Goal: Task Accomplishment & Management: Use online tool/utility

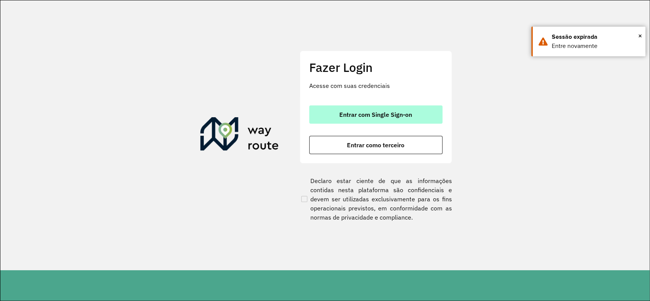
click at [386, 118] on button "Entrar com Single Sign-on" at bounding box center [375, 115] width 133 height 18
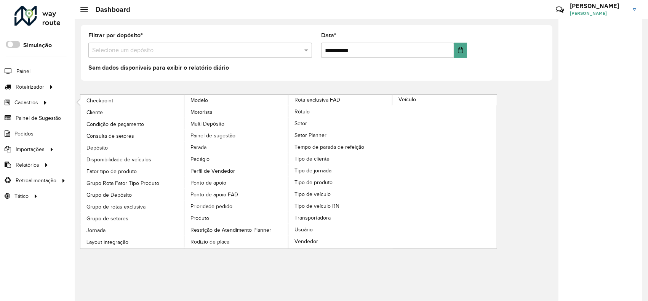
drag, startPoint x: 43, startPoint y: 103, endPoint x: 56, endPoint y: 103, distance: 13.3
click at [43, 103] on icon at bounding box center [44, 101] width 6 height 11
click at [149, 138] on link "Consulta de setores" at bounding box center [132, 135] width 104 height 11
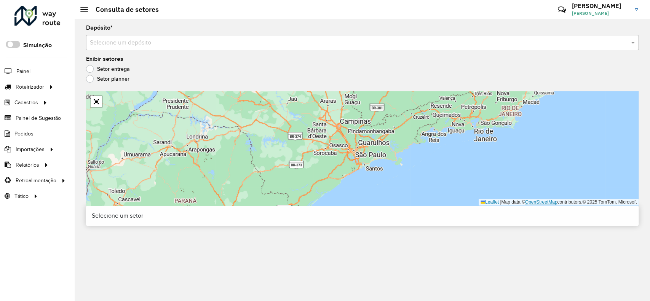
click at [535, 205] on link "OpenStreetMap" at bounding box center [541, 202] width 32 height 5
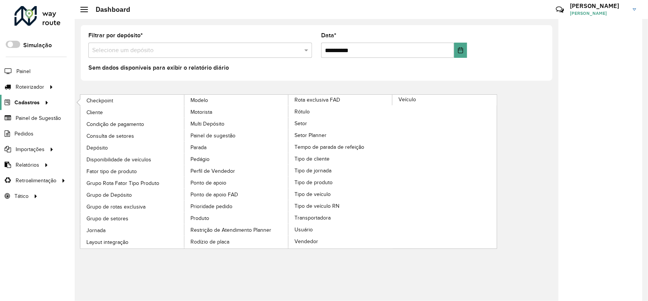
click at [43, 102] on icon at bounding box center [45, 101] width 6 height 11
click at [115, 135] on span "Consulta de setores" at bounding box center [111, 136] width 50 height 8
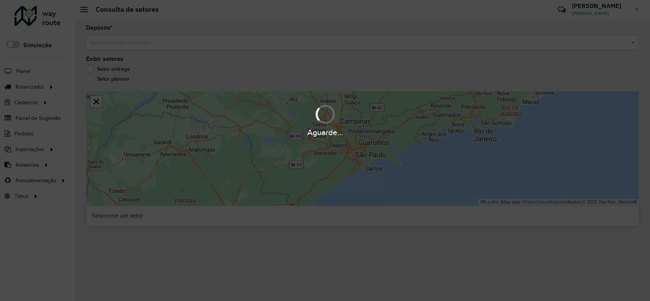
click at [133, 40] on div "Aguarde..." at bounding box center [325, 150] width 650 height 301
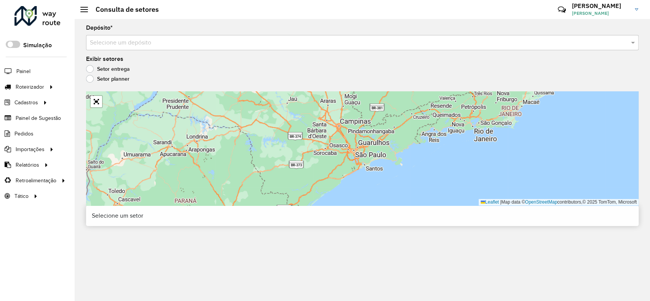
click at [134, 47] on div "Selecione um depósito" at bounding box center [362, 42] width 553 height 15
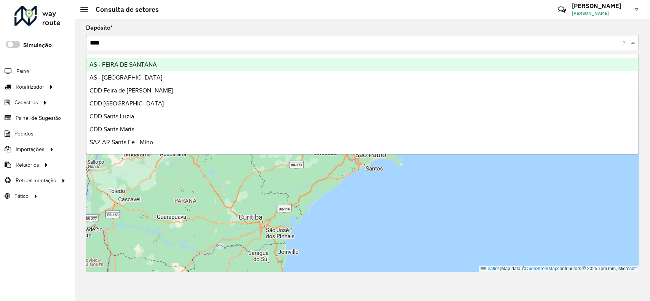
type input "*****"
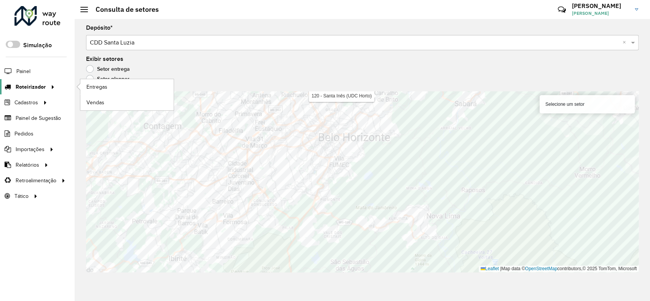
click at [51, 83] on icon at bounding box center [51, 86] width 6 height 11
click at [99, 85] on span "Entregas" at bounding box center [97, 87] width 22 height 8
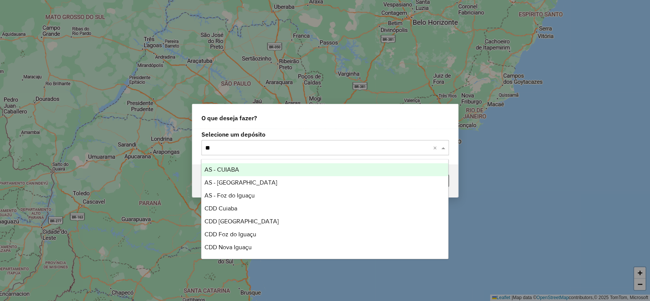
type input "*"
type input "*****"
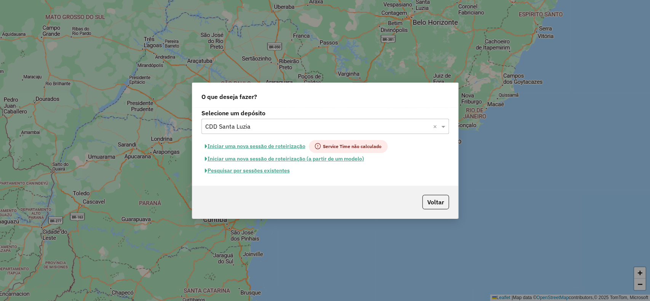
click at [267, 169] on button "Pesquisar por sessões existentes" at bounding box center [248, 171] width 92 height 12
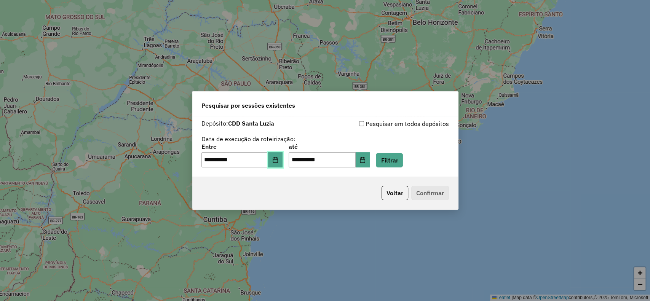
click at [274, 157] on button "Choose Date" at bounding box center [275, 159] width 14 height 15
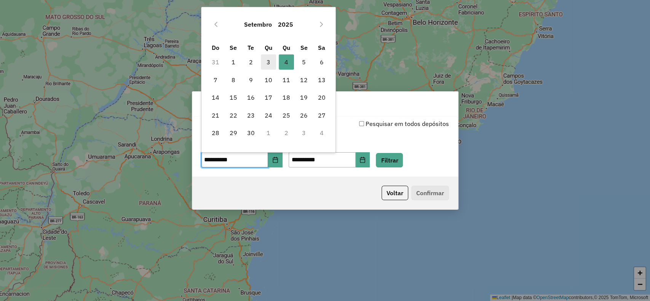
click at [270, 62] on span "3" at bounding box center [268, 61] width 15 height 15
type input "**********"
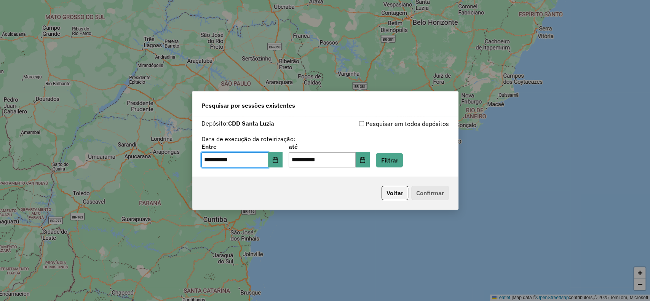
click at [383, 162] on div "**********" at bounding box center [326, 156] width 248 height 24
click at [366, 160] on icon "Choose Date" at bounding box center [363, 160] width 6 height 6
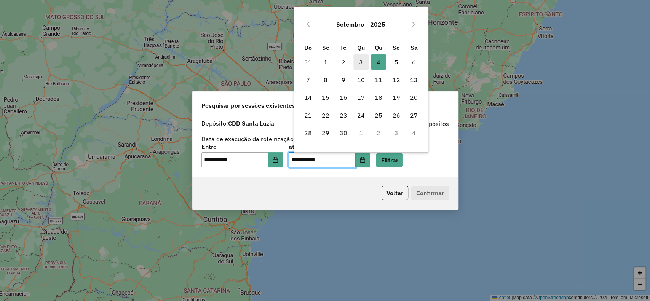
click at [360, 62] on span "3" at bounding box center [361, 61] width 15 height 15
type input "**********"
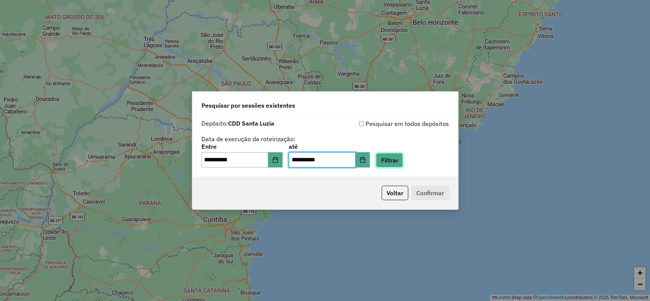
click at [392, 159] on button "Filtrar" at bounding box center [389, 160] width 27 height 14
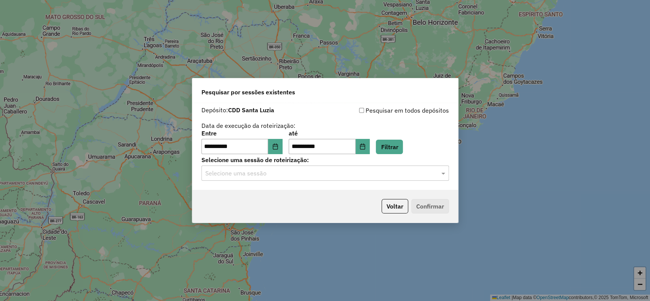
click at [355, 175] on input "text" at bounding box center [317, 173] width 225 height 9
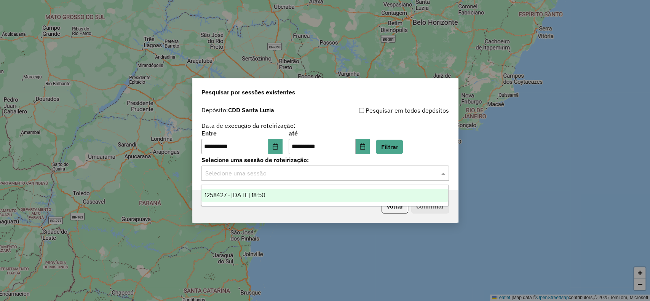
click at [315, 190] on div "1258427 - 03/09/2025 18:50" at bounding box center [325, 195] width 247 height 13
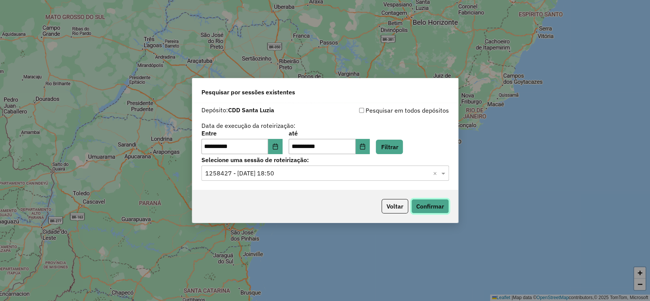
click at [433, 203] on button "Confirmar" at bounding box center [430, 206] width 38 height 14
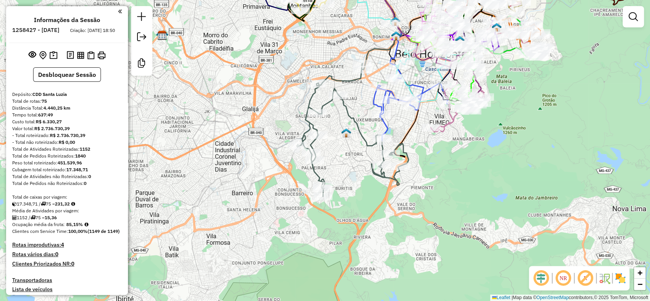
click at [584, 279] on em at bounding box center [585, 278] width 18 height 18
click at [622, 279] on img at bounding box center [620, 278] width 12 height 12
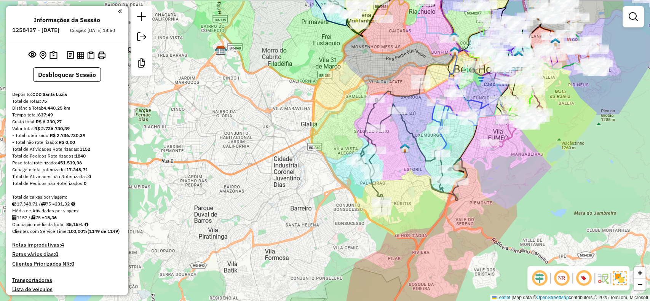
drag, startPoint x: 371, startPoint y: 206, endPoint x: 429, endPoint y: 221, distance: 60.6
click at [429, 221] on div "Janela de atendimento Grade de atendimento Capacidade Transportadoras Veículos …" at bounding box center [325, 150] width 650 height 301
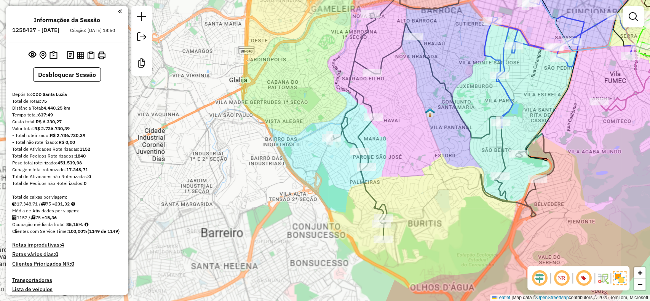
click at [374, 190] on div "Janela de atendimento Grade de atendimento Capacidade Transportadoras Veículos …" at bounding box center [325, 150] width 650 height 301
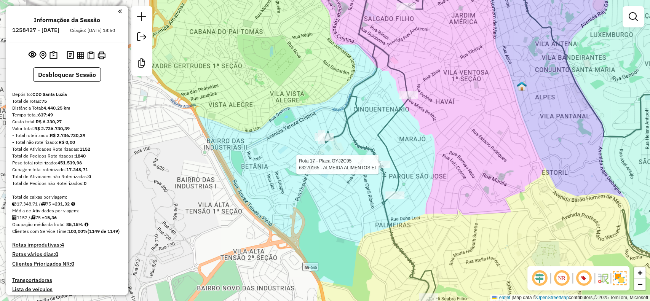
select select "**********"
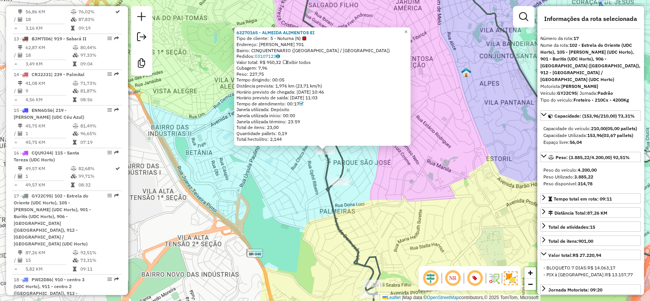
scroll to position [987, 0]
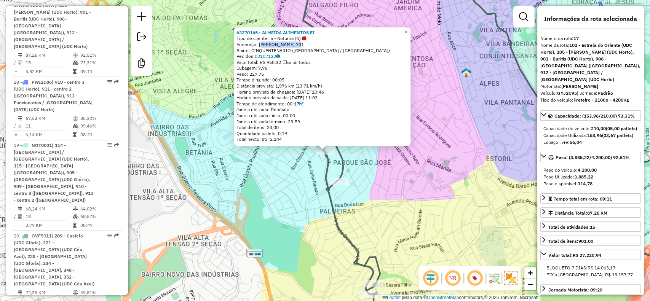
drag, startPoint x: 262, startPoint y: 43, endPoint x: 308, endPoint y: 42, distance: 46.1
click at [305, 43] on div "Endereço: [PERSON_NAME] 701" at bounding box center [323, 45] width 172 height 6
click at [305, 48] on div "Bairro: CINQUENTENARIO ([GEOGRAPHIC_DATA] / [GEOGRAPHIC_DATA])" at bounding box center [323, 50] width 172 height 6
drag, startPoint x: 305, startPoint y: 44, endPoint x: 262, endPoint y: 44, distance: 43.0
click at [262, 44] on div "Endereço: [PERSON_NAME] 701" at bounding box center [323, 45] width 172 height 6
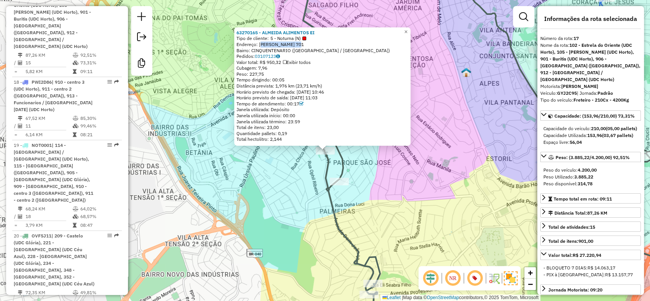
copy div "[PERSON_NAME] 701"
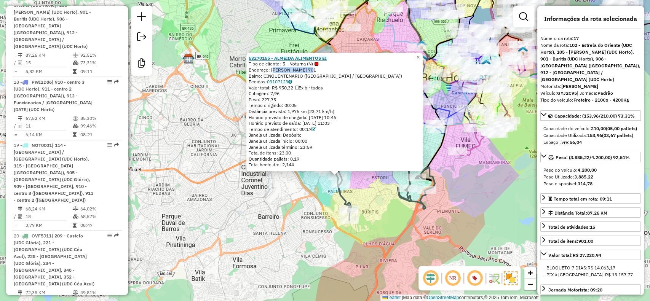
click at [305, 57] on strong "63270165 - ALMEIDA ALIMENTOS EI" at bounding box center [288, 58] width 78 height 6
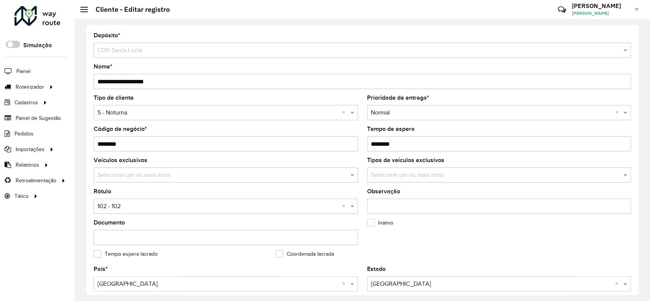
scroll to position [203, 0]
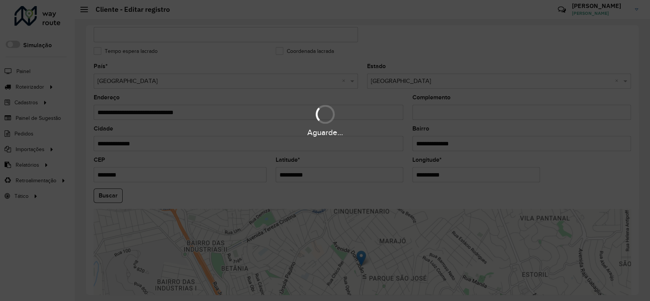
drag, startPoint x: 335, startPoint y: 175, endPoint x: 344, endPoint y: 175, distance: 9.5
click at [252, 176] on hb-app "Aguarde... Pop-up bloqueado! Seu navegador bloqueou automáticamente a abertura …" at bounding box center [325, 150] width 650 height 301
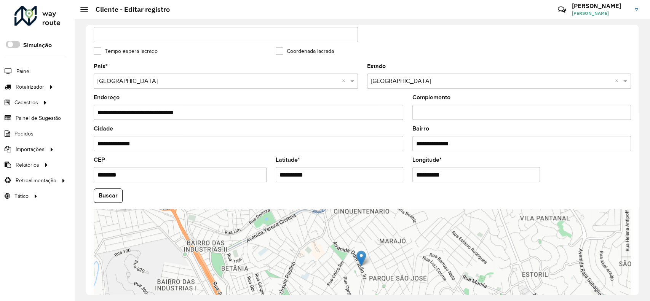
drag, startPoint x: 266, startPoint y: 177, endPoint x: 198, endPoint y: 181, distance: 67.9
click at [187, 177] on formly-group "**********" at bounding box center [362, 194] width 547 height 260
drag, startPoint x: 448, startPoint y: 175, endPoint x: 382, endPoint y: 169, distance: 65.4
click at [382, 169] on formly-group "**********" at bounding box center [362, 194] width 547 height 260
